Goal: Check status

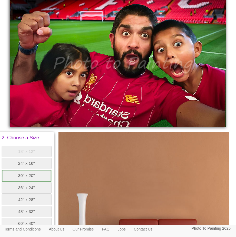
scroll to position [216, 0]
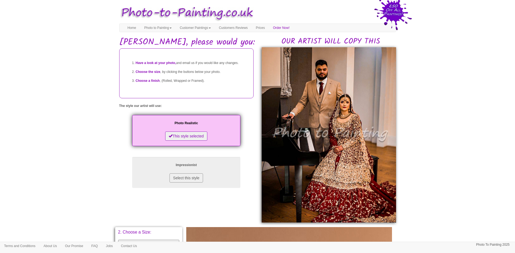
click at [429, 178] on body "Your painting - risk free Toggle navigation Menu Home Photo to Painting Photo t…" at bounding box center [257, 229] width 515 height 452
